Goal: Information Seeking & Learning: Learn about a topic

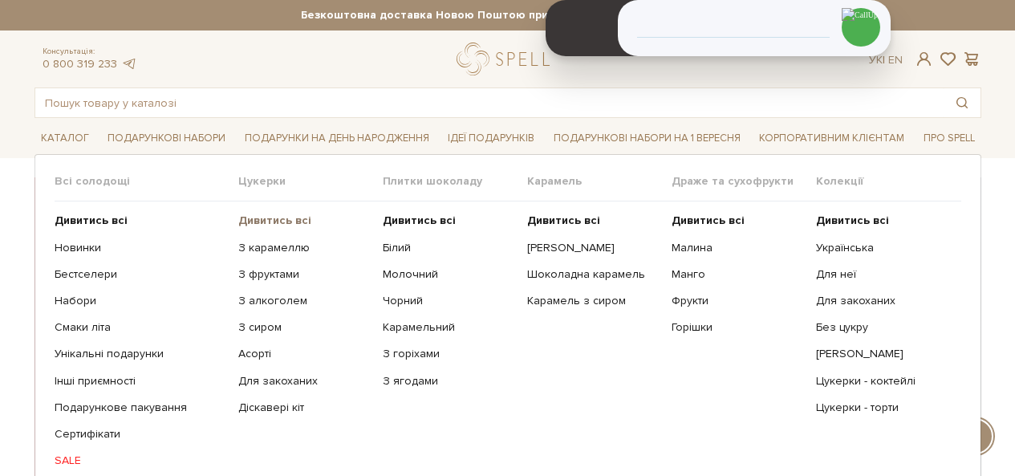
click at [265, 217] on b "Дивитись всі" at bounding box center [274, 220] width 73 height 14
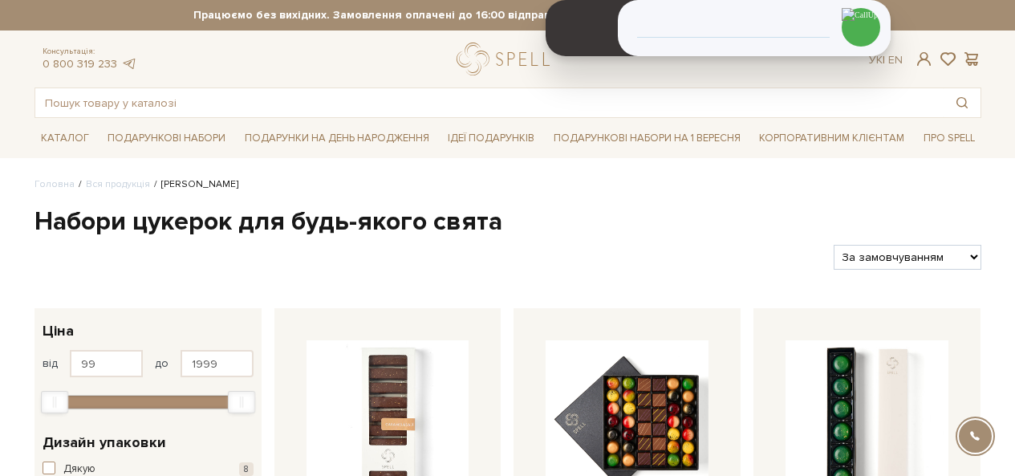
select select "[URL][DOMAIN_NAME]"
click at [834, 245] on select "За замовчуванням За Ціною (зростання) За Ціною (зменшення) Новинки За популярні…" at bounding box center [907, 257] width 147 height 25
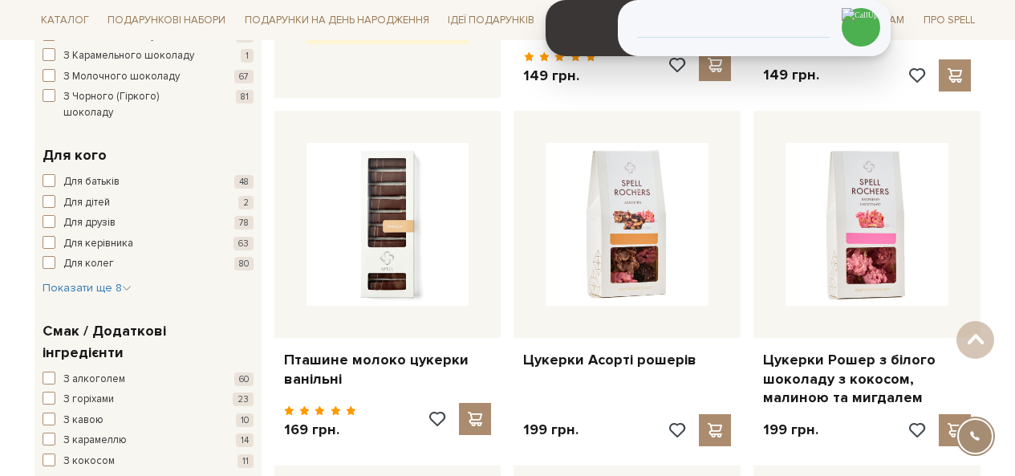
scroll to position [883, 0]
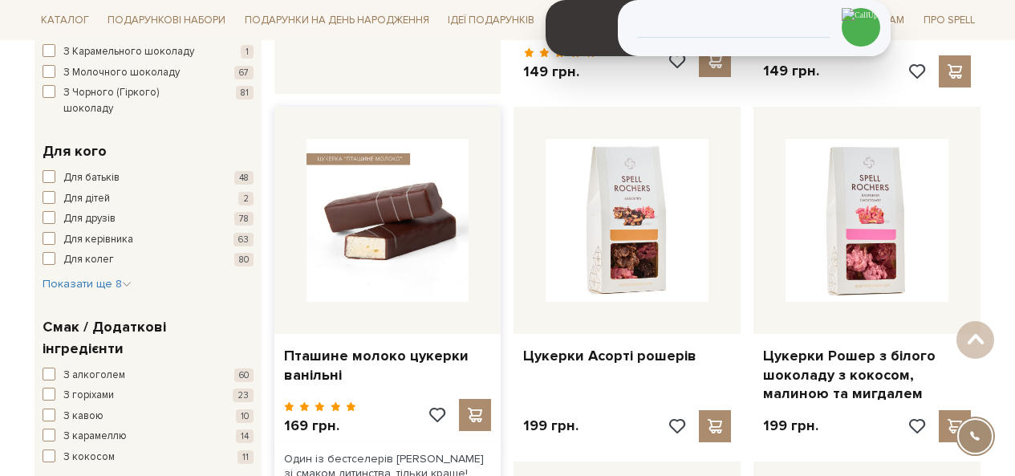
click at [333, 282] on img at bounding box center [388, 220] width 163 height 163
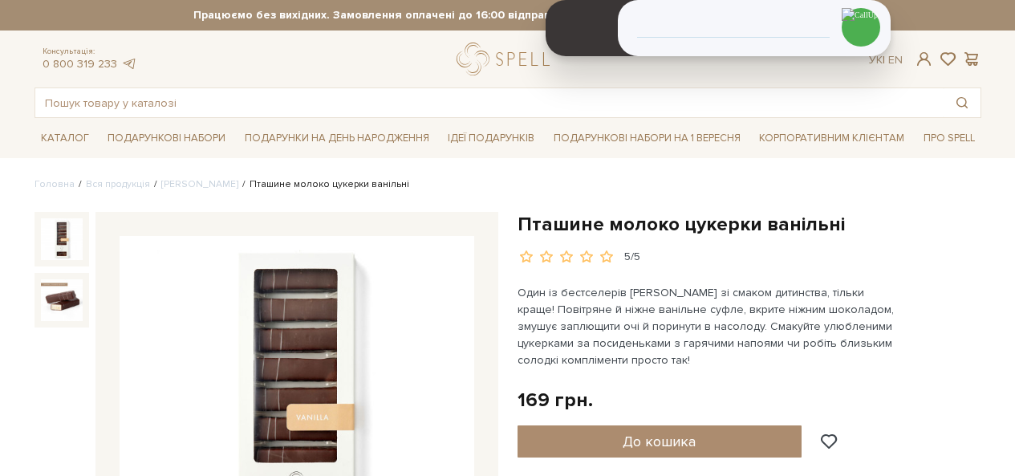
click at [652, 219] on h1 "Пташине молоко цукерки ванільні" at bounding box center [750, 224] width 464 height 25
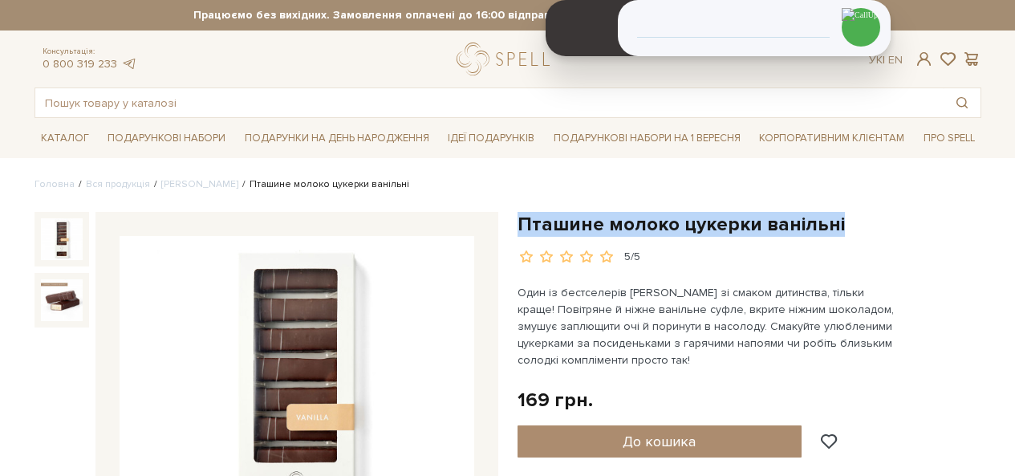
click at [652, 219] on h1 "Пташине молоко цукерки ванільні" at bounding box center [750, 224] width 464 height 25
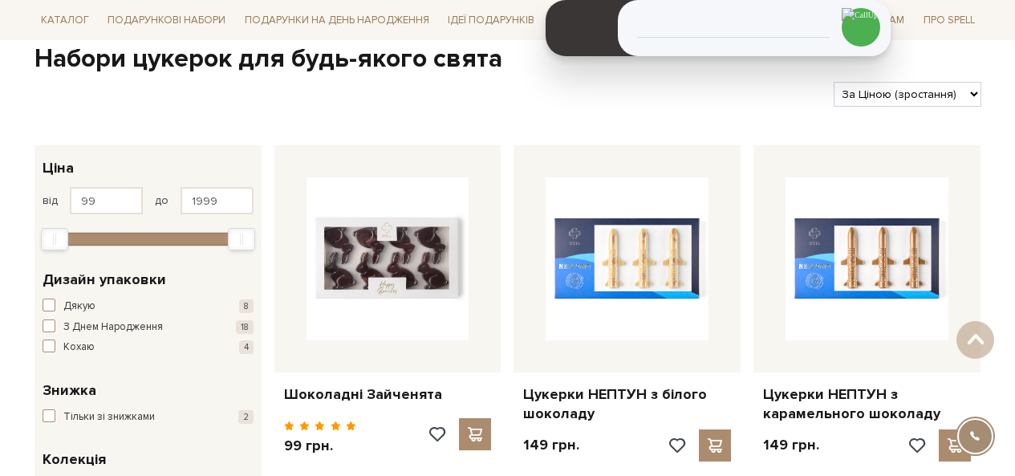
scroll to position [159, 0]
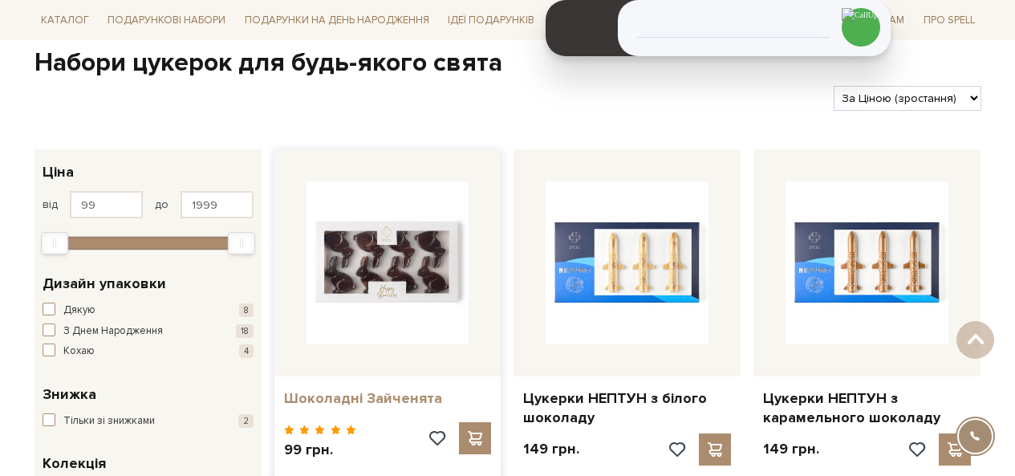
click at [331, 397] on link "Шоколадні Зайченята" at bounding box center [388, 398] width 208 height 18
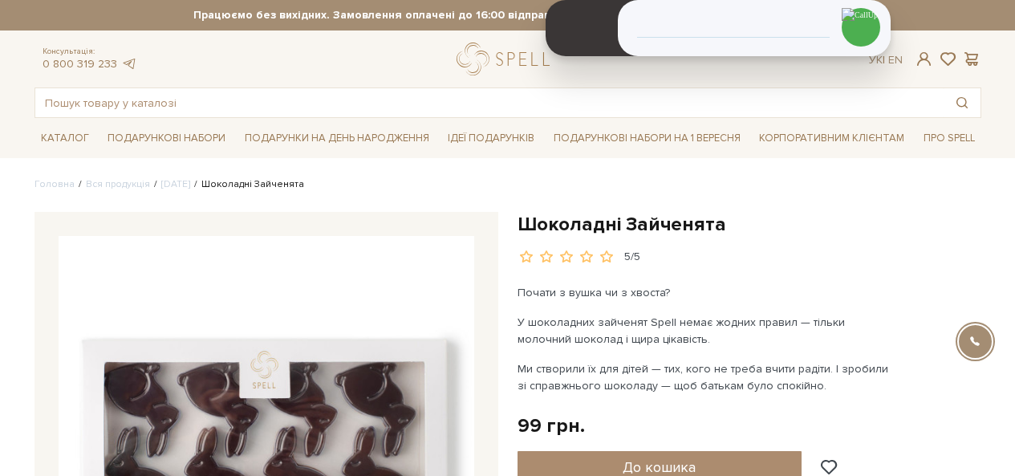
click at [578, 232] on h1 "Шоколадні Зайченята" at bounding box center [750, 224] width 464 height 25
copy div "Шоколадні Зайченята"
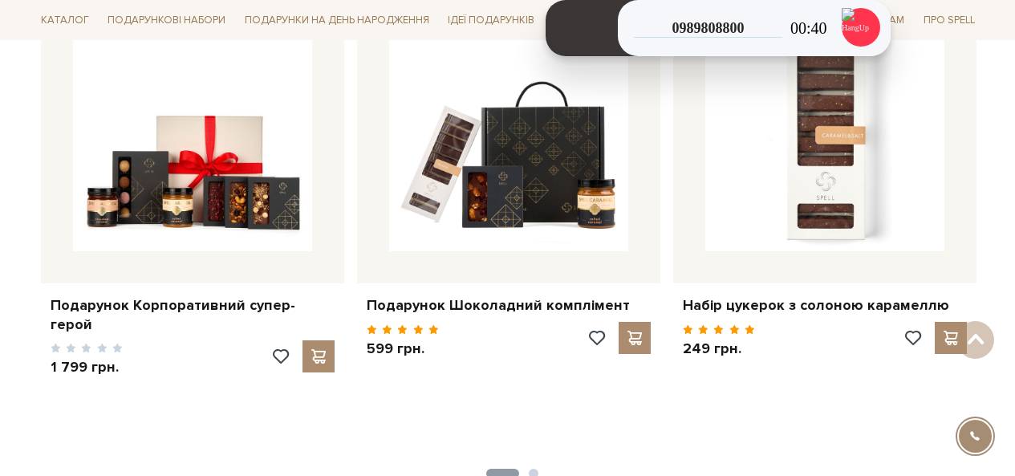
scroll to position [642, 0]
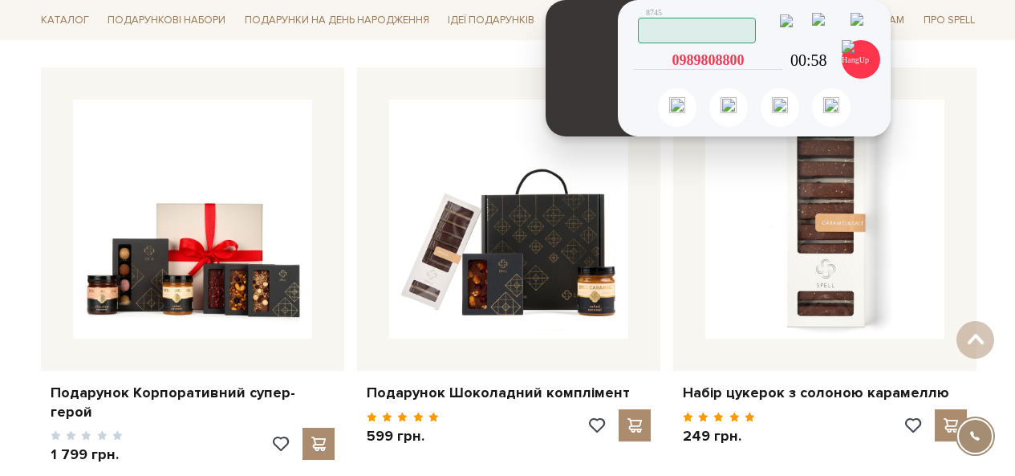
click at [774, 59] on icon at bounding box center [775, 60] width 14 height 14
click at [775, 56] on icon at bounding box center [775, 60] width 14 height 14
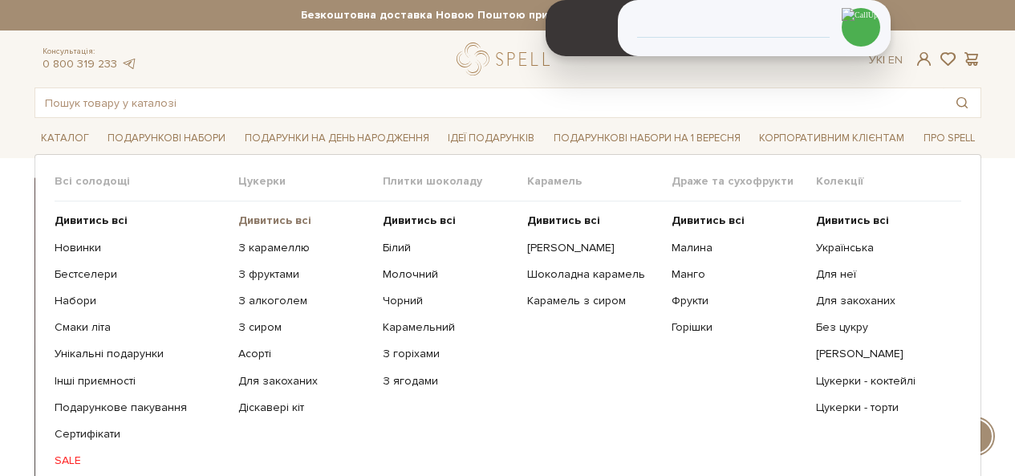
click at [262, 215] on b "Дивитись всі" at bounding box center [274, 220] width 73 height 14
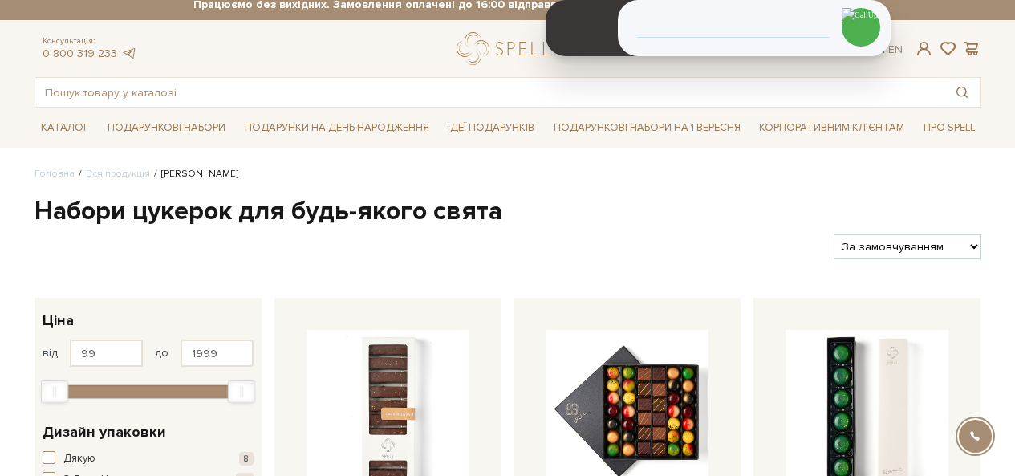
scroll to position [80, 0]
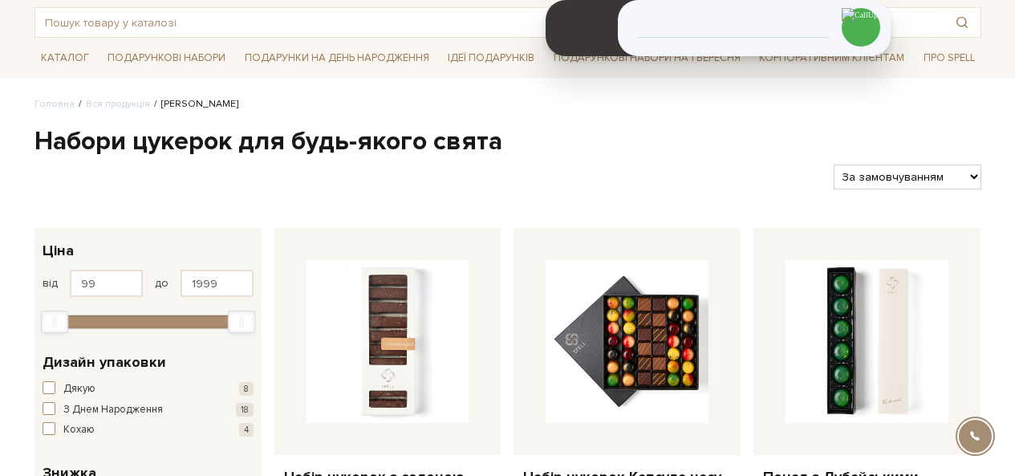
click at [924, 185] on select "За замовчуванням За Ціною (зростання) За Ціною (зменшення) Новинки За популярні…" at bounding box center [907, 177] width 147 height 25
select select "https://spellchocolate.com/our-productions/seti-cukerok/?sort=p.price&order=ASC"
click at [834, 165] on select "За замовчуванням За Ціною (зростання) За Ціною (зменшення) Новинки За популярні…" at bounding box center [907, 177] width 147 height 25
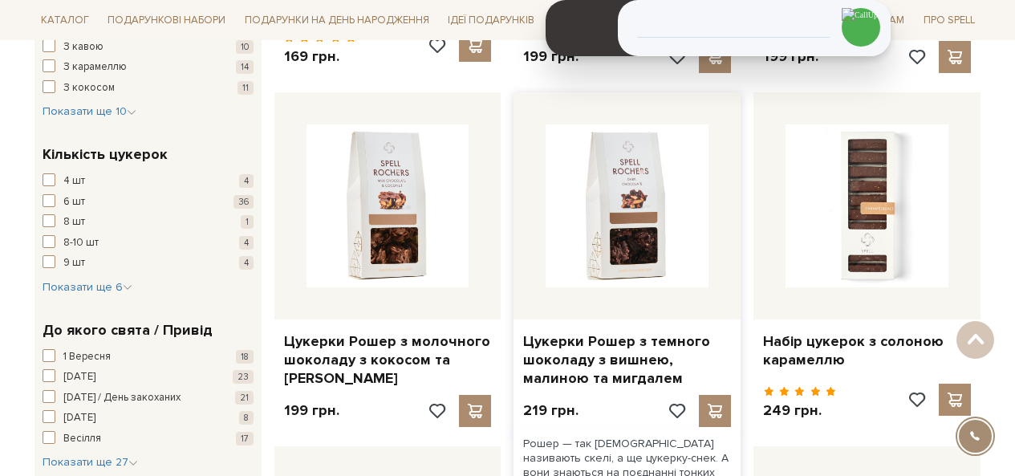
scroll to position [1284, 0]
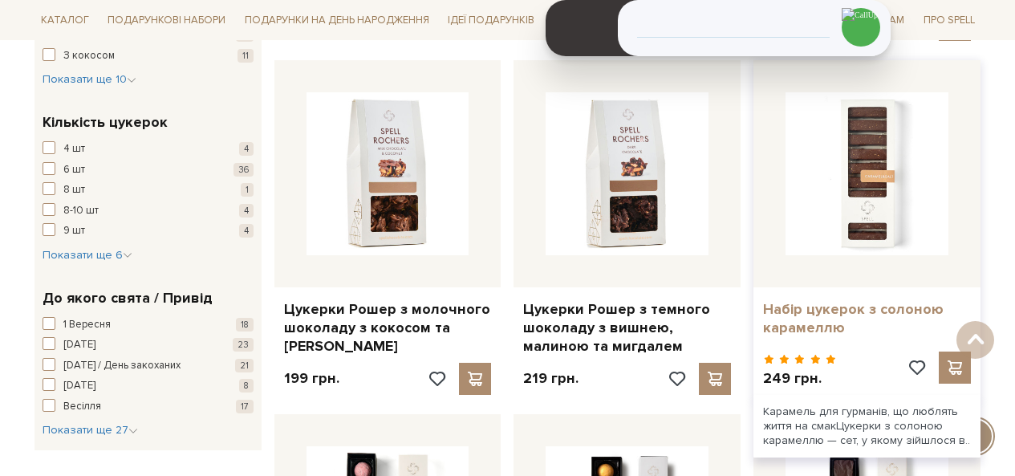
click at [825, 323] on link "Набір цукерок з солоною карамеллю" at bounding box center [867, 319] width 208 height 38
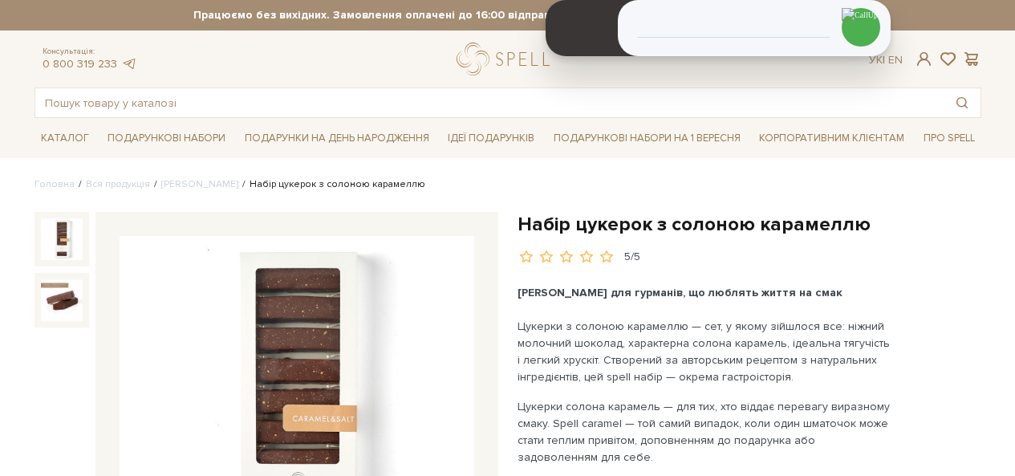
click at [578, 230] on h1 "Набір цукерок з солоною карамеллю" at bounding box center [750, 224] width 464 height 25
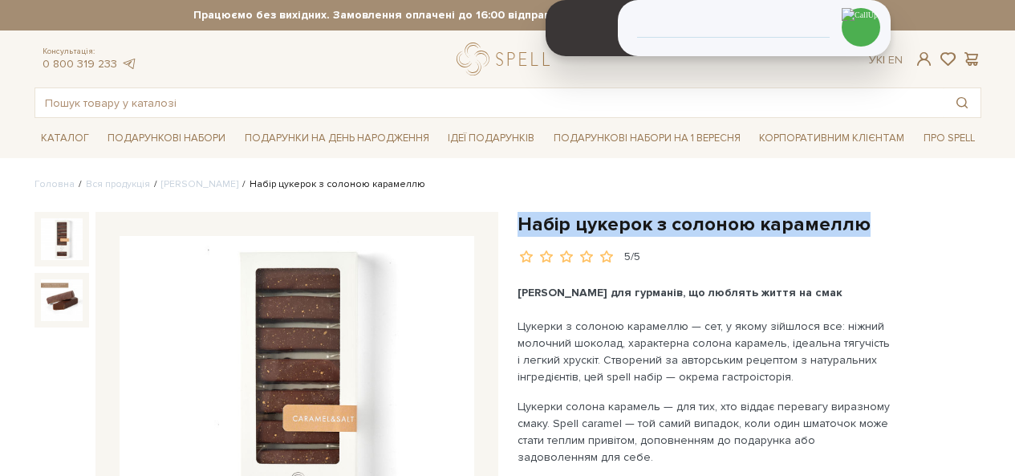
click at [578, 230] on h1 "Набір цукерок з солоною карамеллю" at bounding box center [750, 224] width 464 height 25
copy div "Набір цукерок з солоною карамеллю"
